Goal: Task Accomplishment & Management: Use online tool/utility

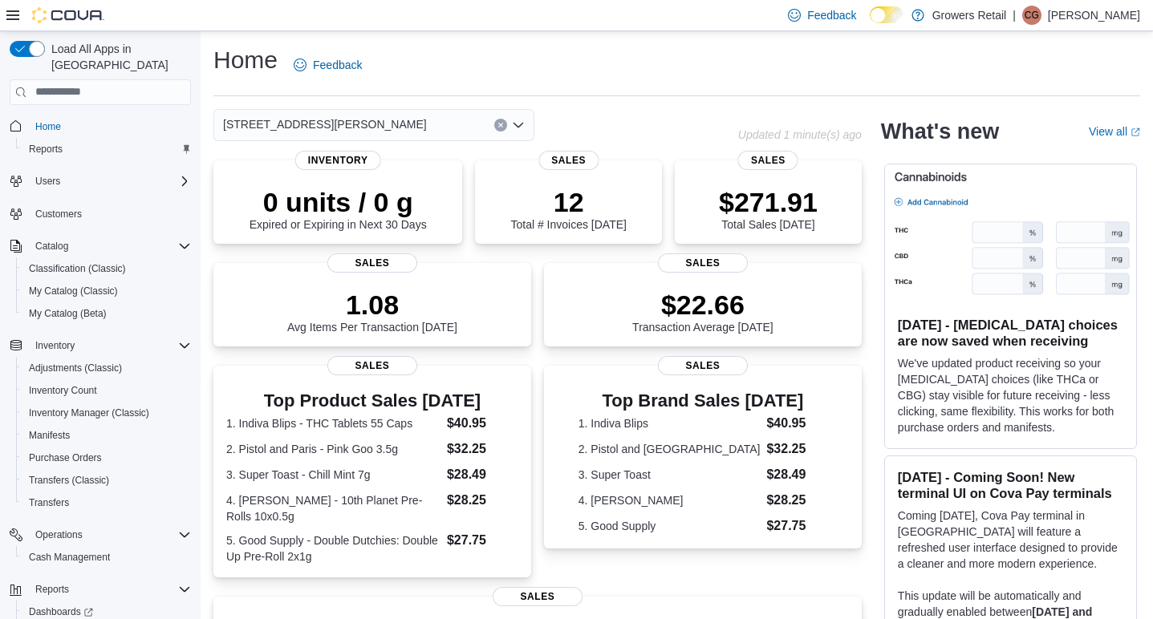
scroll to position [62, 0]
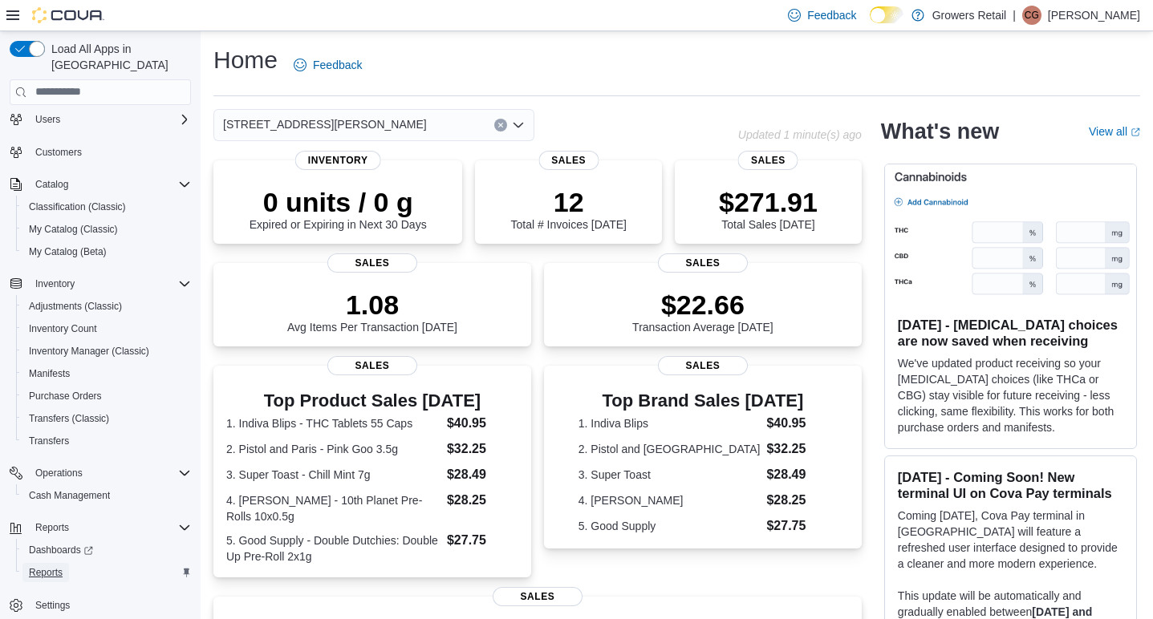
click at [59, 566] on span "Reports" at bounding box center [46, 572] width 34 height 13
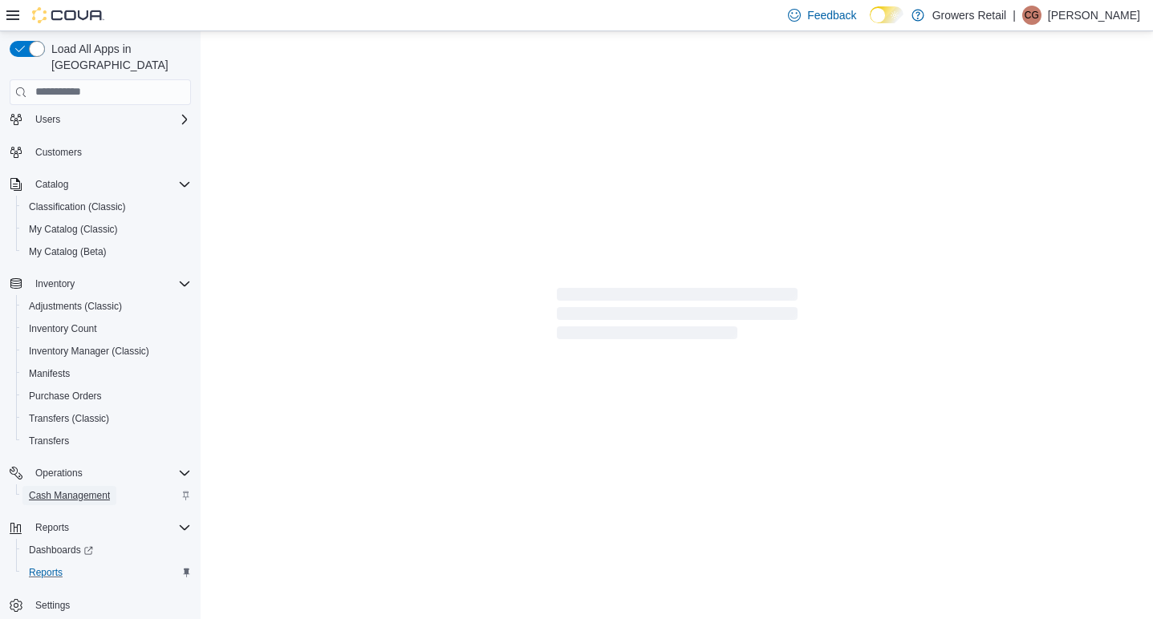
click at [100, 489] on span "Cash Management" at bounding box center [69, 495] width 81 height 13
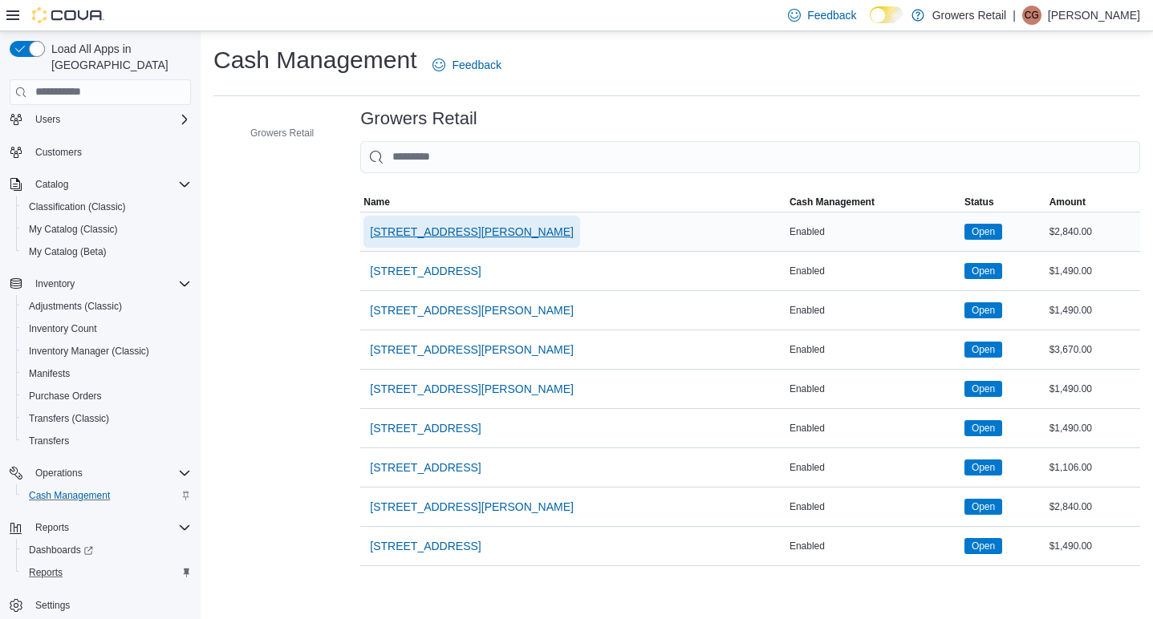
click at [433, 233] on span "1021 Pape Avenue" at bounding box center [472, 232] width 204 height 16
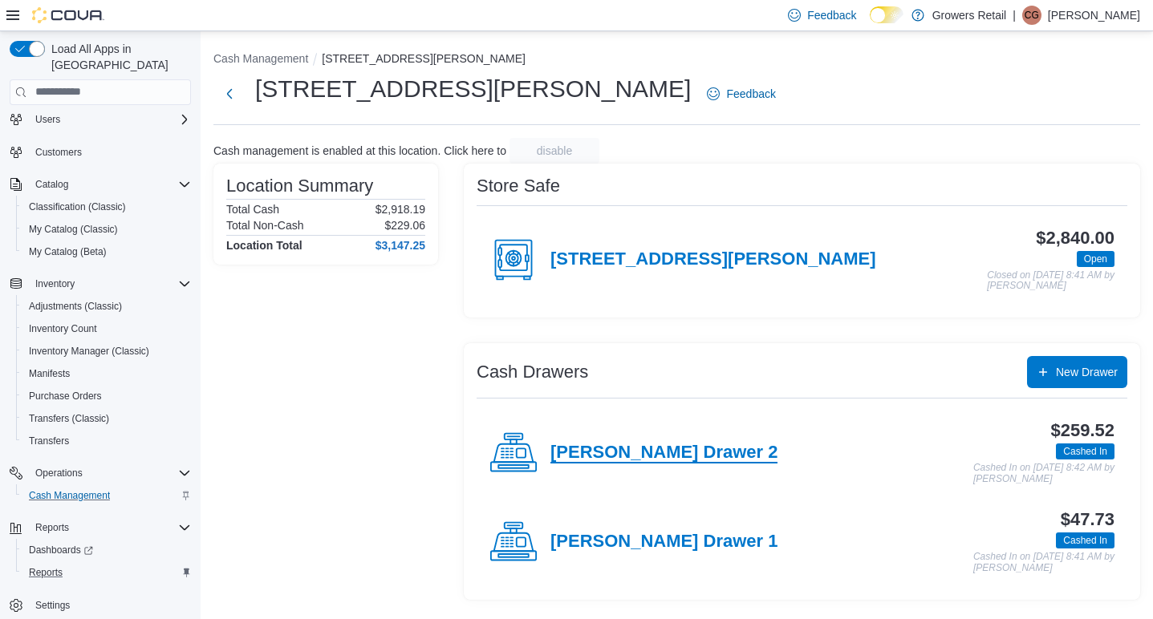
click at [615, 456] on h4 "Pape Drawer 2" at bounding box center [663, 453] width 227 height 21
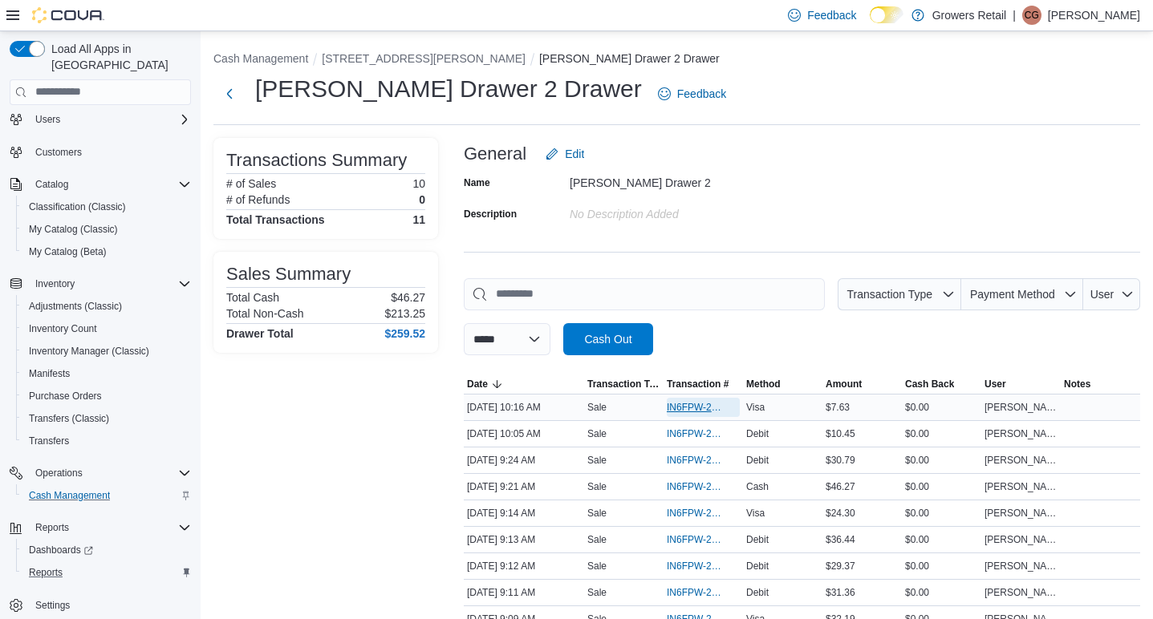
click at [700, 408] on span "IN6FPW-2031585" at bounding box center [695, 407] width 57 height 13
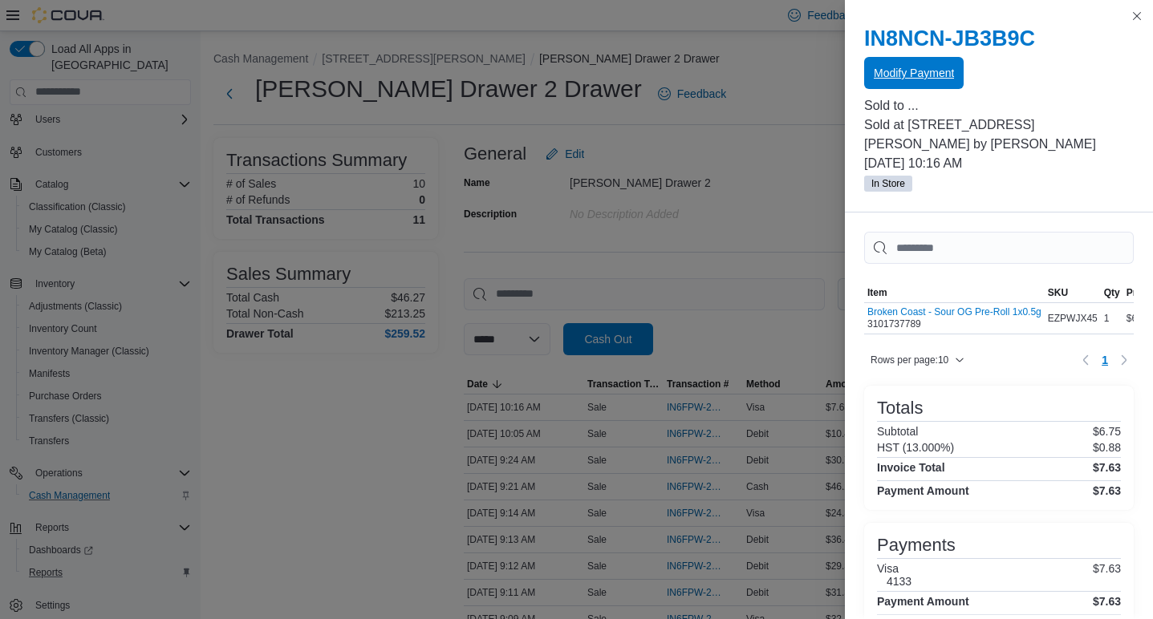
click at [924, 75] on span "Modify Payment" at bounding box center [913, 73] width 80 height 16
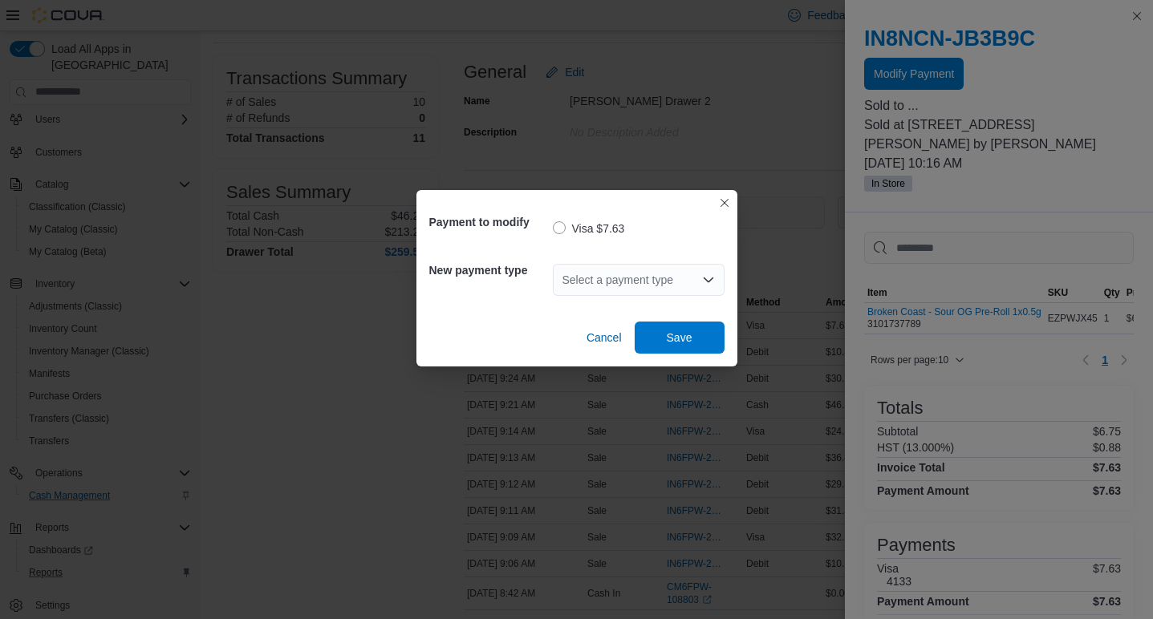
scroll to position [81, 0]
click at [633, 273] on div "Select a payment type" at bounding box center [639, 280] width 172 height 32
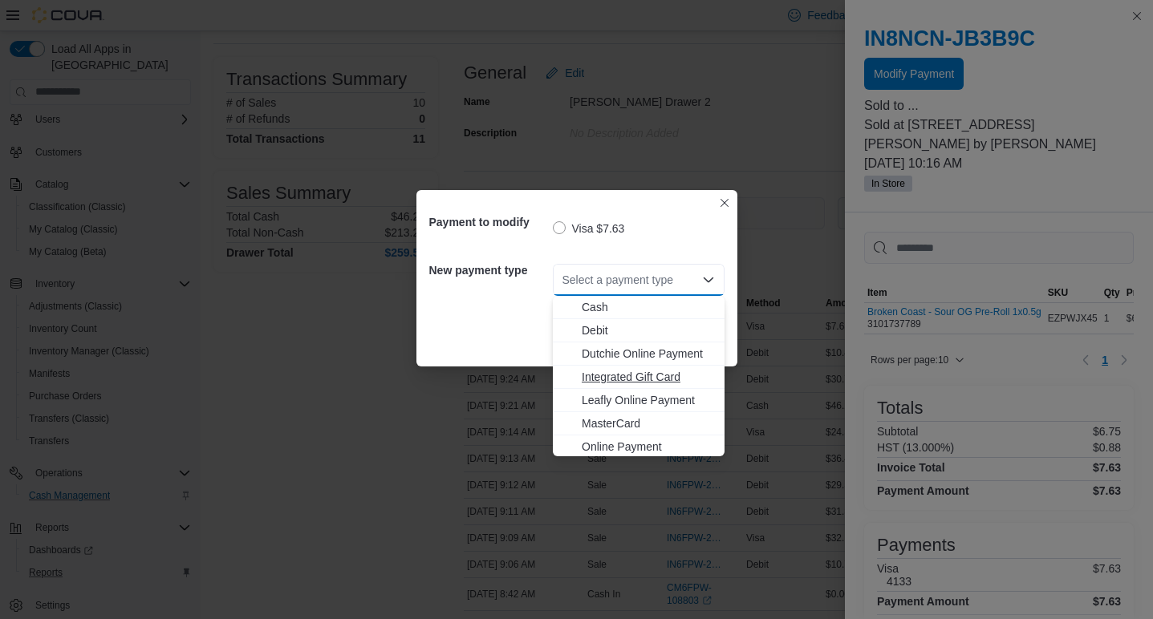
scroll to position [26, 0]
click at [612, 401] on span "MasterCard" at bounding box center [648, 398] width 133 height 16
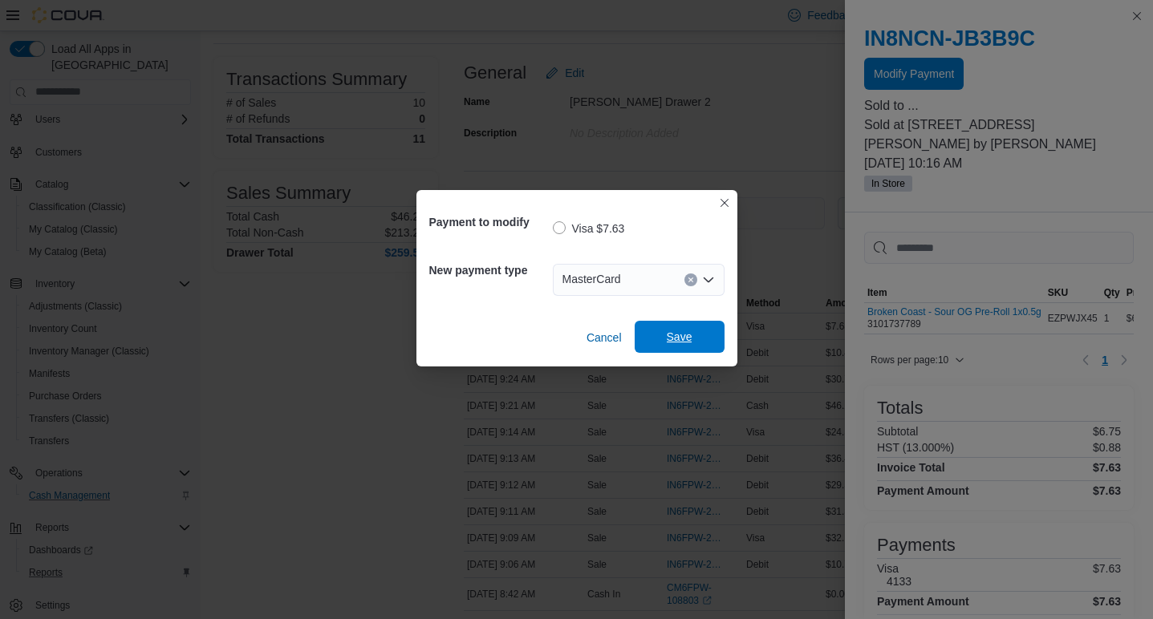
click at [687, 344] on span "Save" at bounding box center [680, 337] width 26 height 16
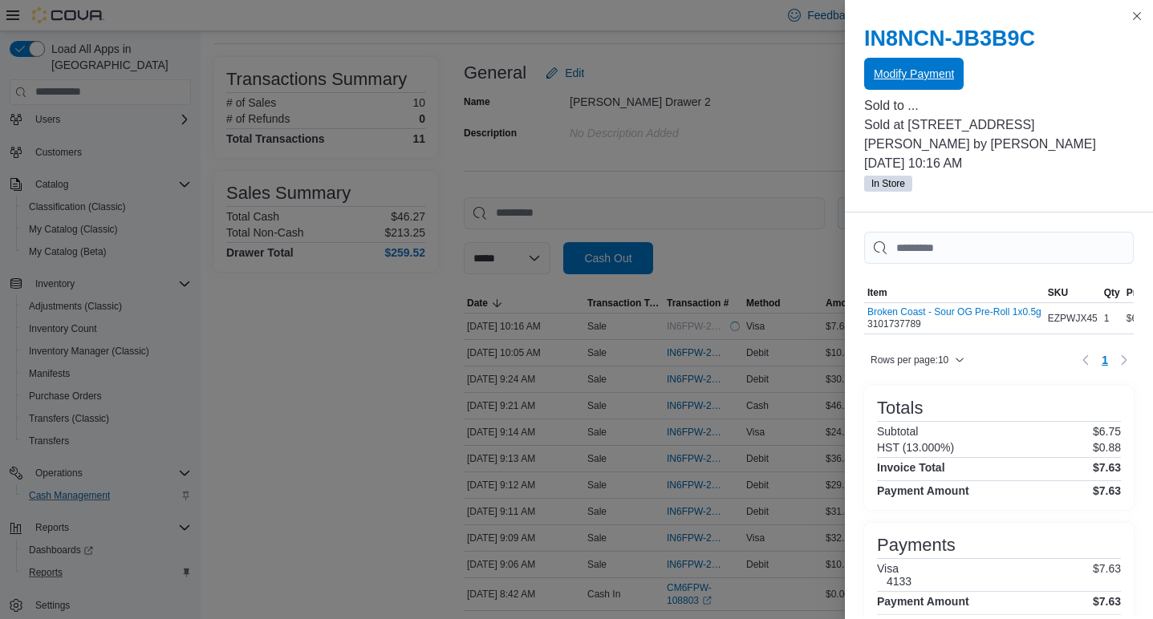
scroll to position [0, 0]
